Goal: Information Seeking & Learning: Learn about a topic

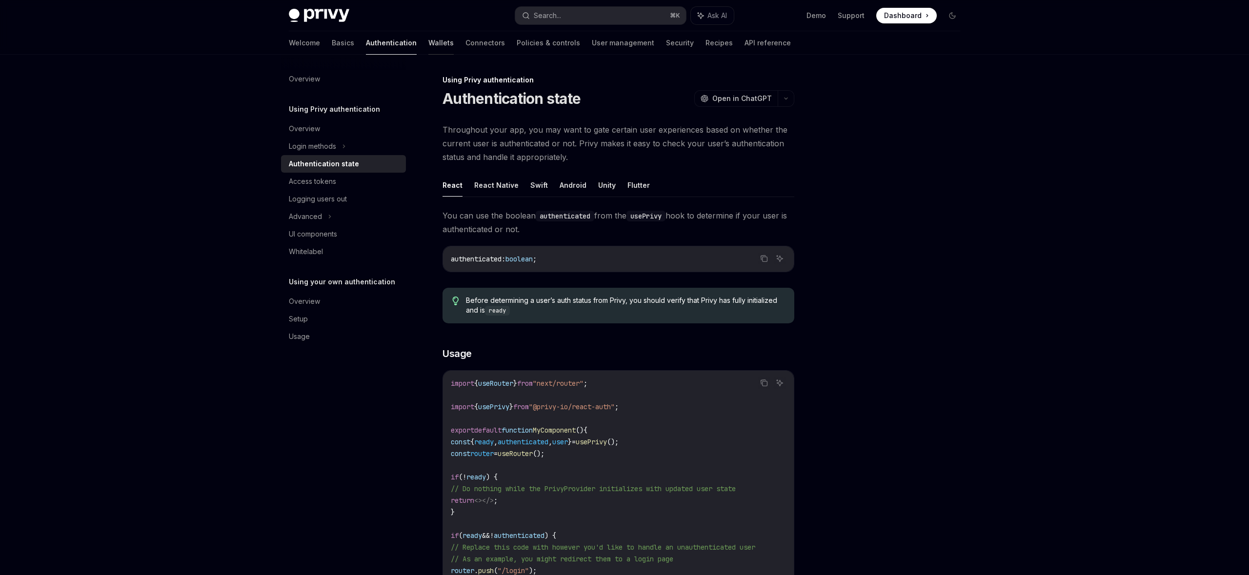
click at [429, 44] on link "Wallets" at bounding box center [441, 42] width 25 height 23
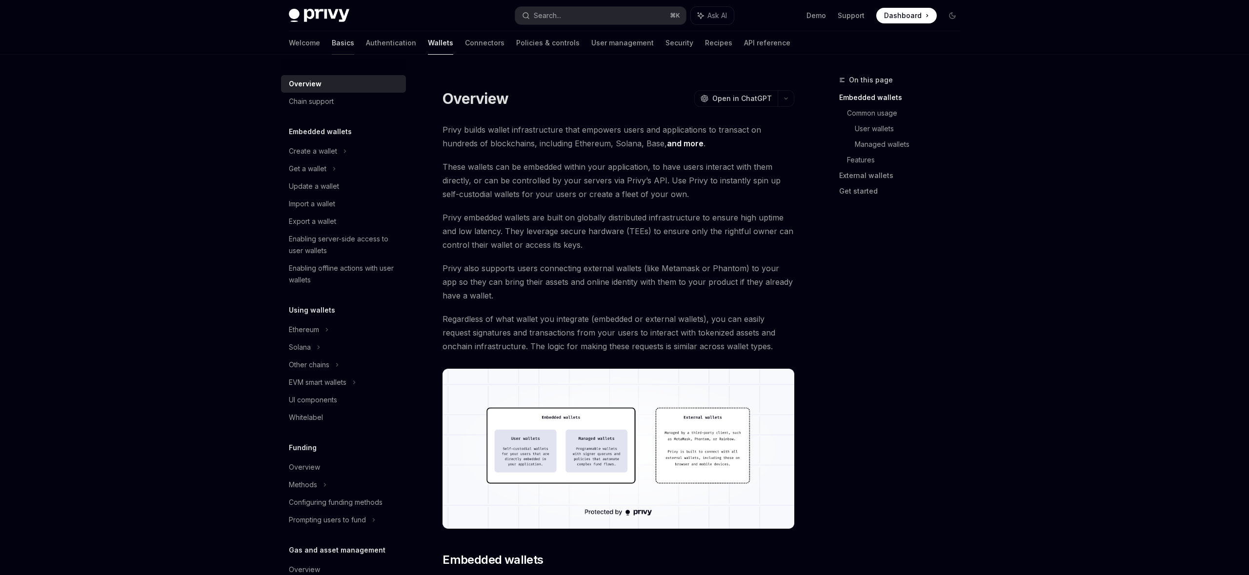
click at [332, 47] on link "Basics" at bounding box center [343, 42] width 22 height 23
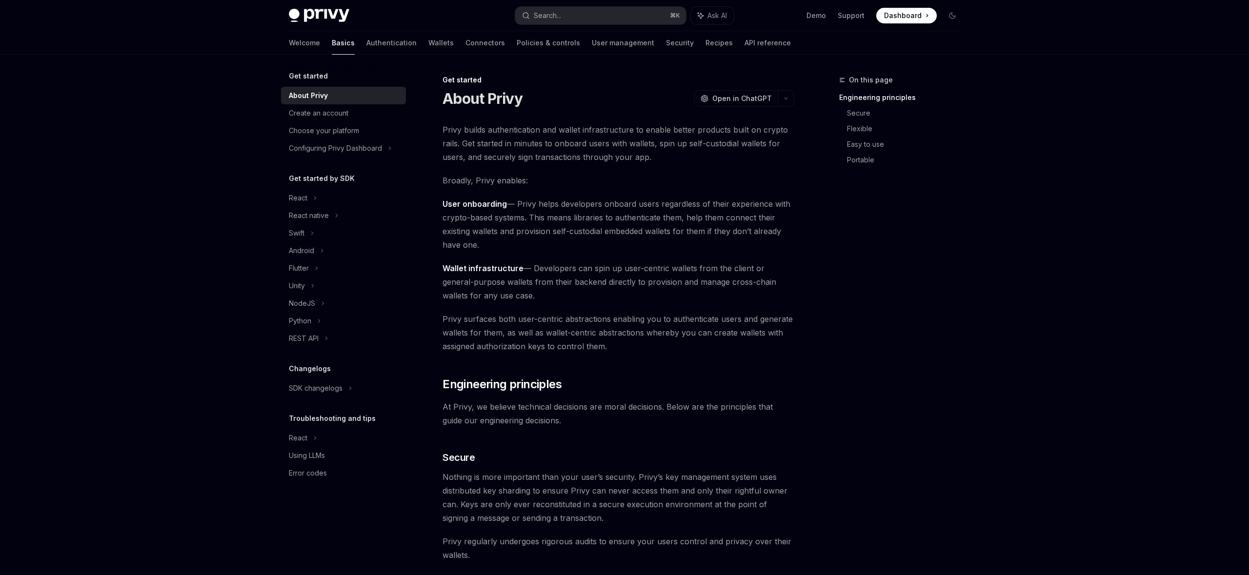
click at [320, 215] on div "React native" at bounding box center [309, 216] width 40 height 12
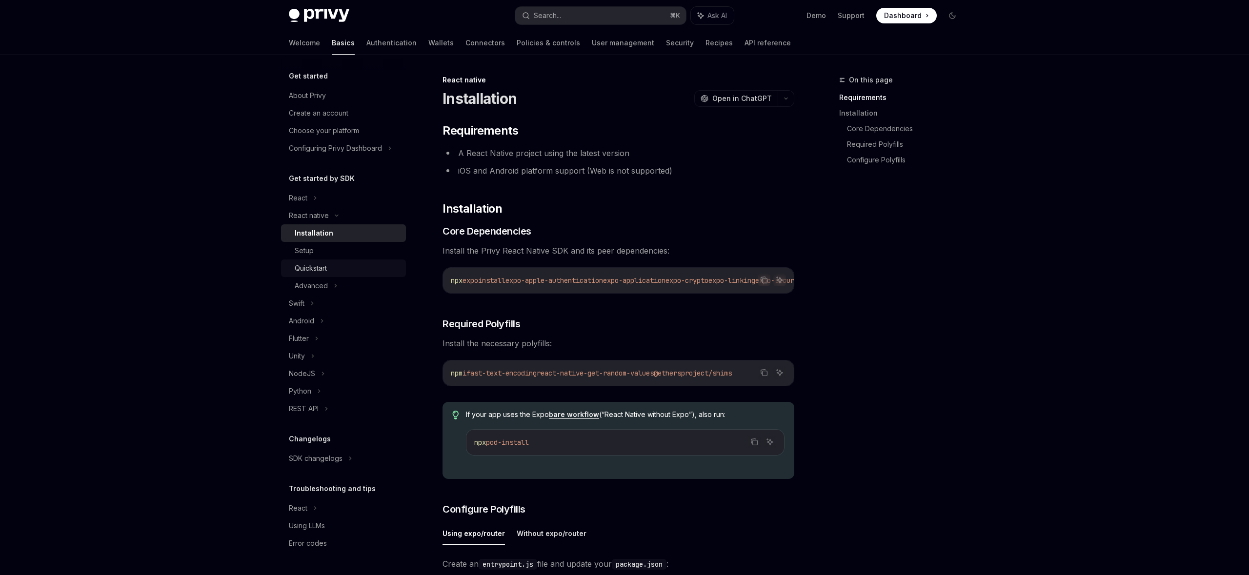
click at [311, 267] on div "Quickstart" at bounding box center [311, 269] width 32 height 12
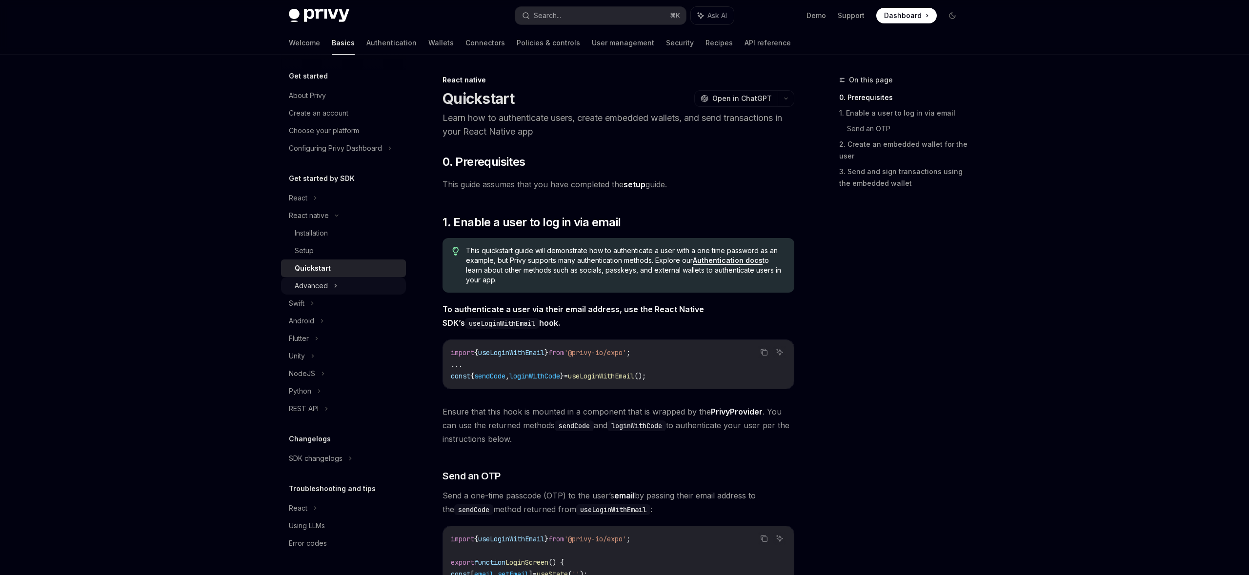
click at [323, 286] on div "Advanced" at bounding box center [311, 286] width 33 height 12
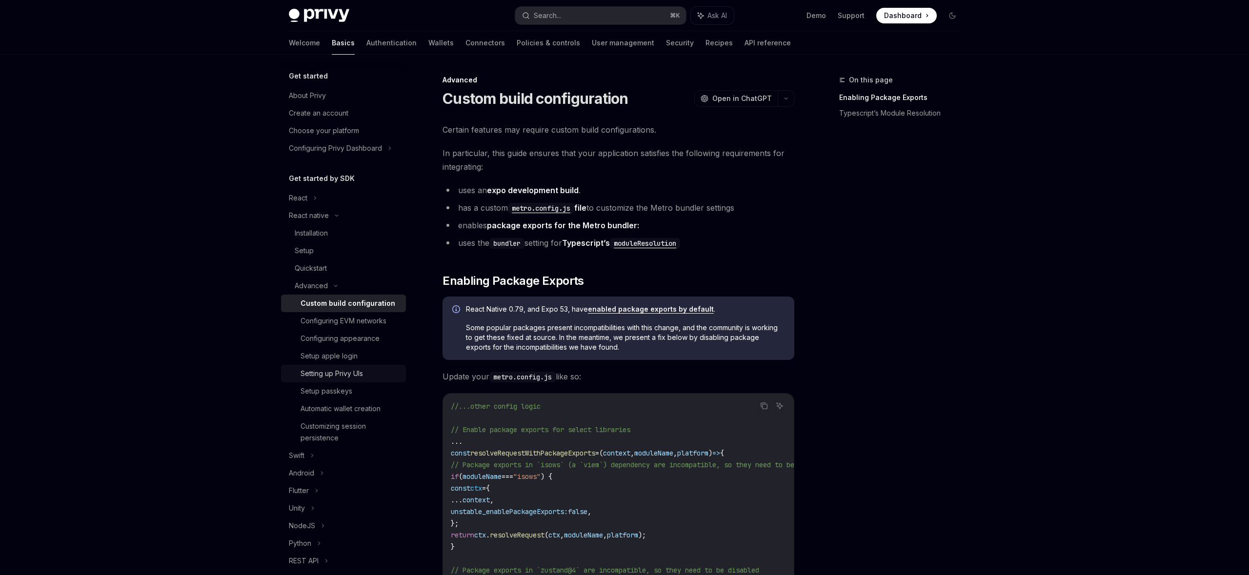
click at [327, 373] on div "Setting up Privy UIs" at bounding box center [332, 374] width 62 height 12
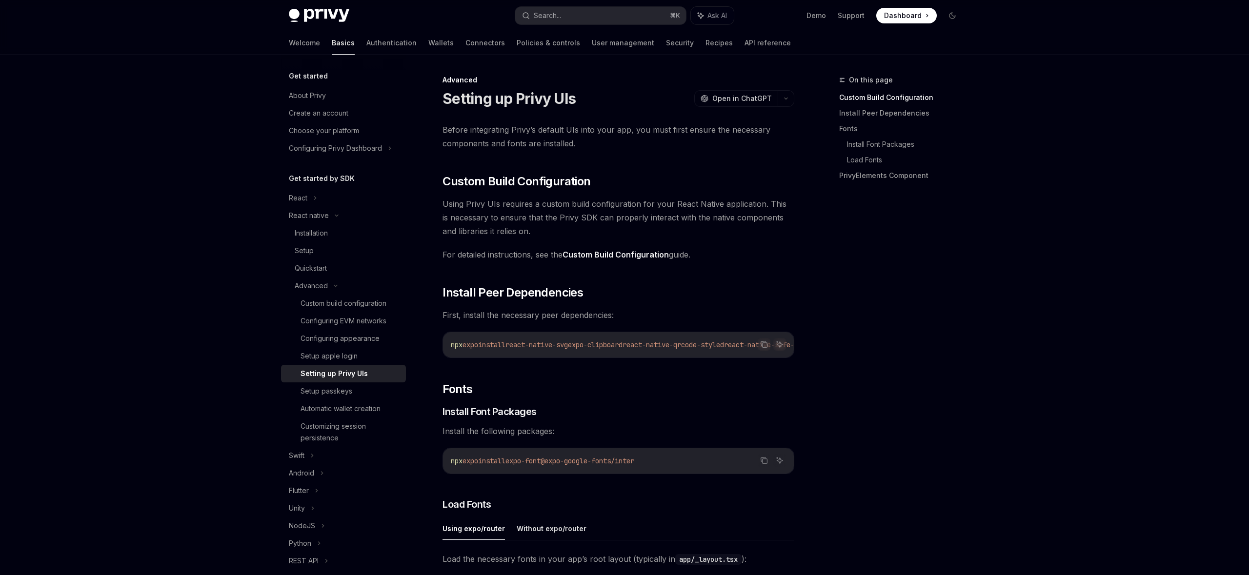
click at [634, 216] on span "Using Privy UIs requires a custom build configuration for your React Native app…" at bounding box center [619, 217] width 352 height 41
click at [172, 229] on div "Privy Docs home page Search... ⌘ K Ask AI Demo Support Dashboard Dashboard Sear…" at bounding box center [624, 572] width 1249 height 1144
click at [172, 228] on div "Privy Docs home page Search... ⌘ K Ask AI Demo Support Dashboard Dashboard Sear…" at bounding box center [624, 572] width 1249 height 1144
click at [466, 44] on link "Connectors" at bounding box center [486, 42] width 40 height 23
type textarea "*"
